Goal: Go to known website: Access a specific website the user already knows

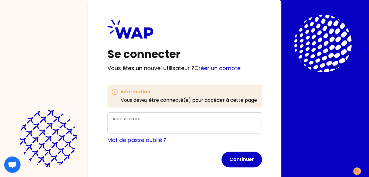
click at [134, 120] on label "Adresse mail" at bounding box center [127, 119] width 28 height 6
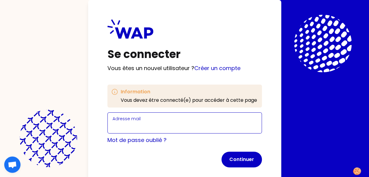
click at [134, 122] on input "Adresse mail" at bounding box center [185, 126] width 144 height 8
type input "[EMAIL_ADDRESS][DOMAIN_NAME]"
click button "Continuer" at bounding box center [241, 159] width 40 height 16
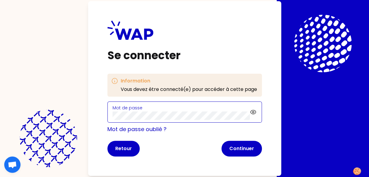
click button "Continuer" at bounding box center [241, 149] width 40 height 16
